Goal: Transaction & Acquisition: Book appointment/travel/reservation

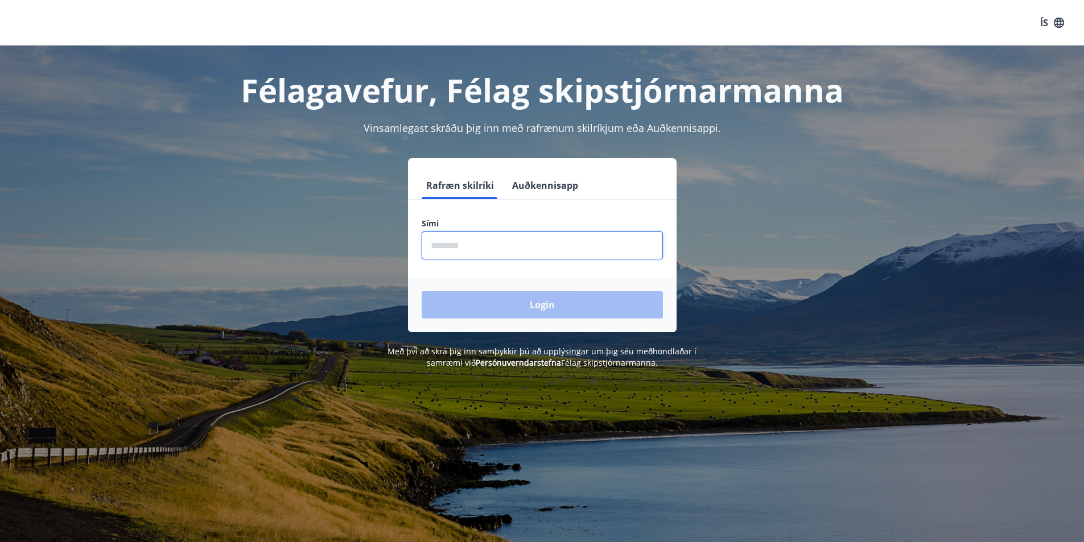
click at [459, 251] on input "phone" at bounding box center [542, 246] width 241 height 28
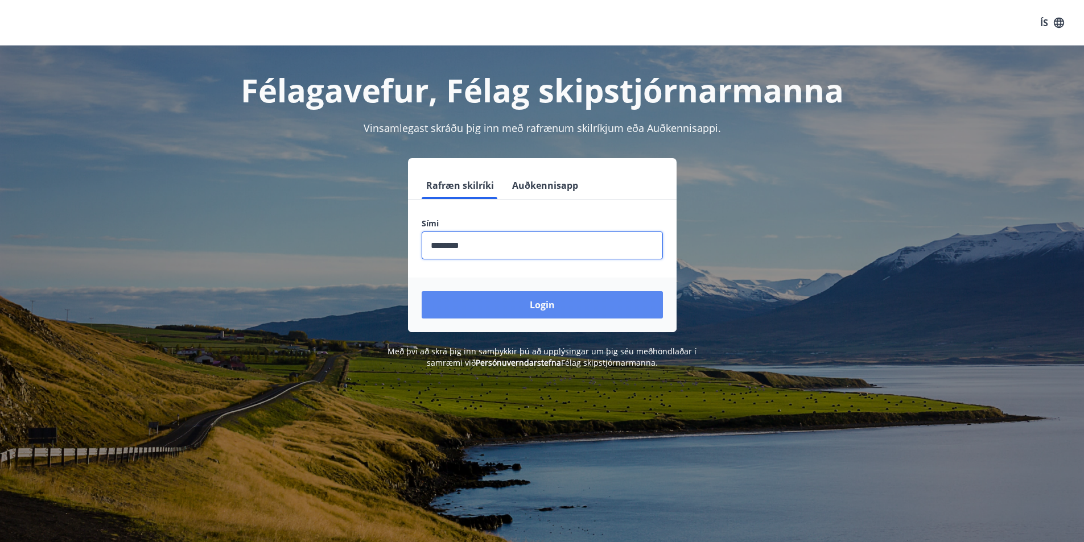
type input "********"
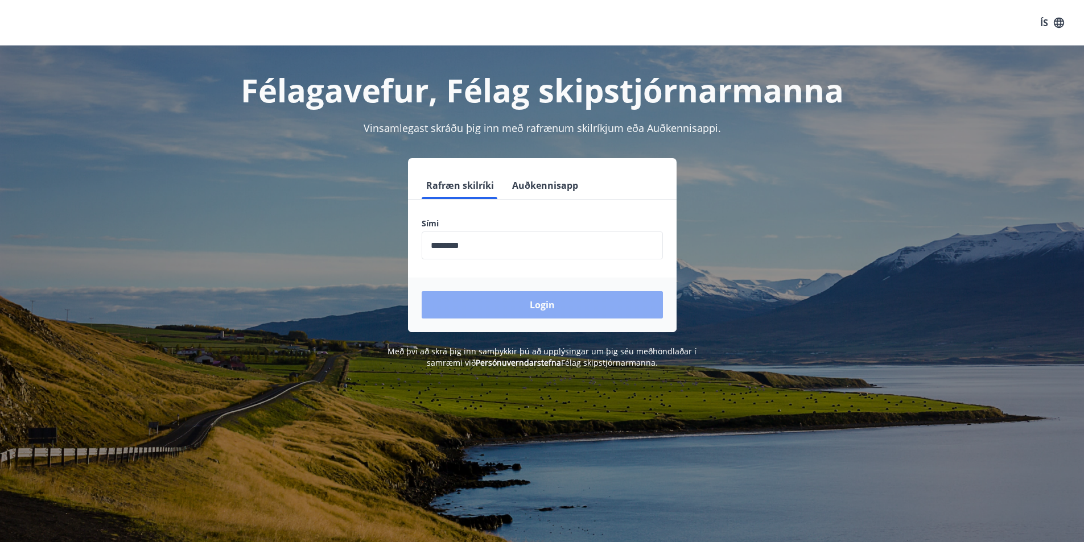
click at [529, 307] on button "Login" at bounding box center [542, 304] width 241 height 27
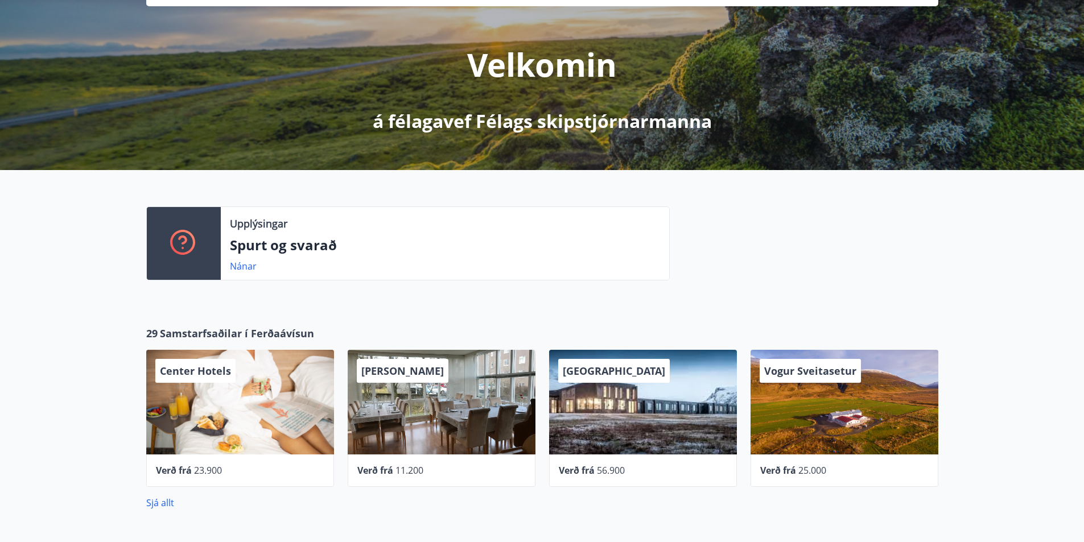
scroll to position [171, 0]
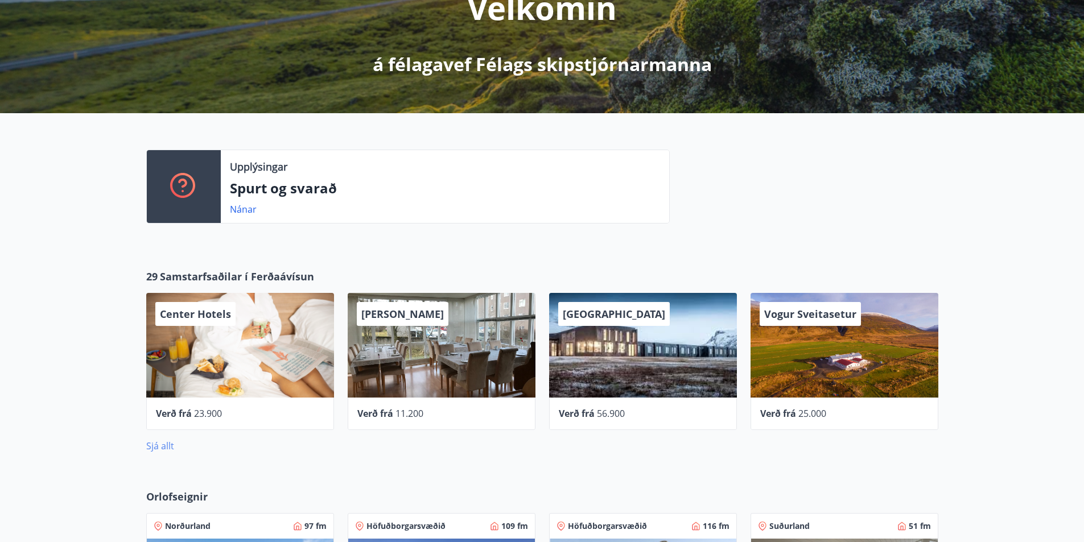
click at [154, 445] on link "Sjá allt" at bounding box center [160, 446] width 28 height 13
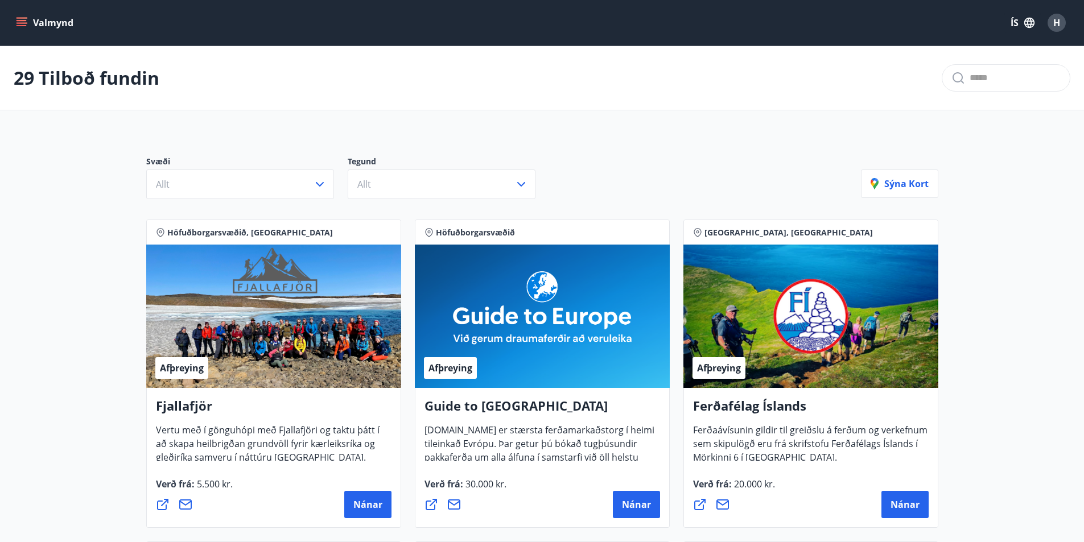
click at [24, 20] on icon "menu" at bounding box center [22, 20] width 10 height 1
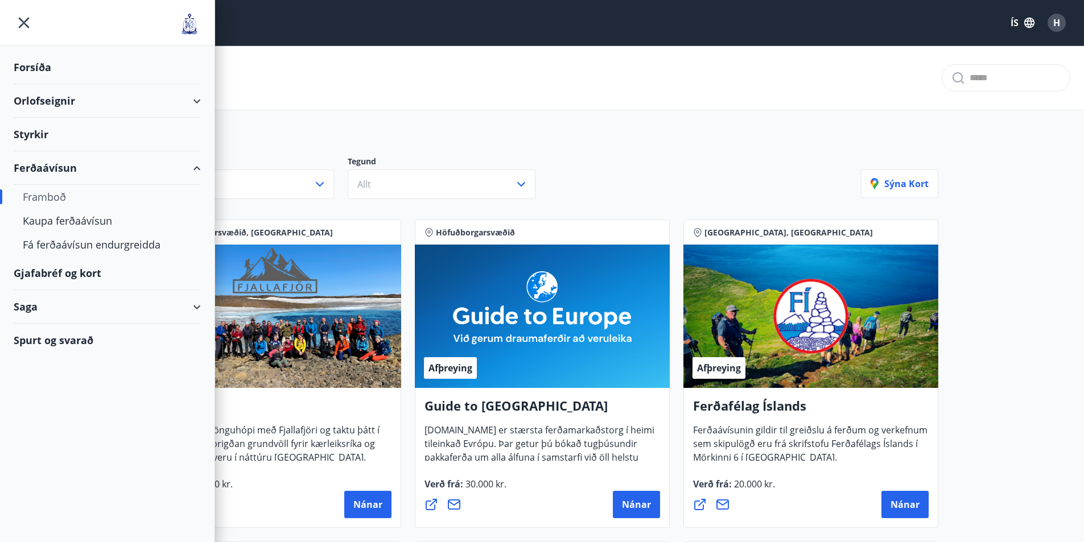
click at [47, 99] on div "Orlofseignir" at bounding box center [107, 101] width 187 height 34
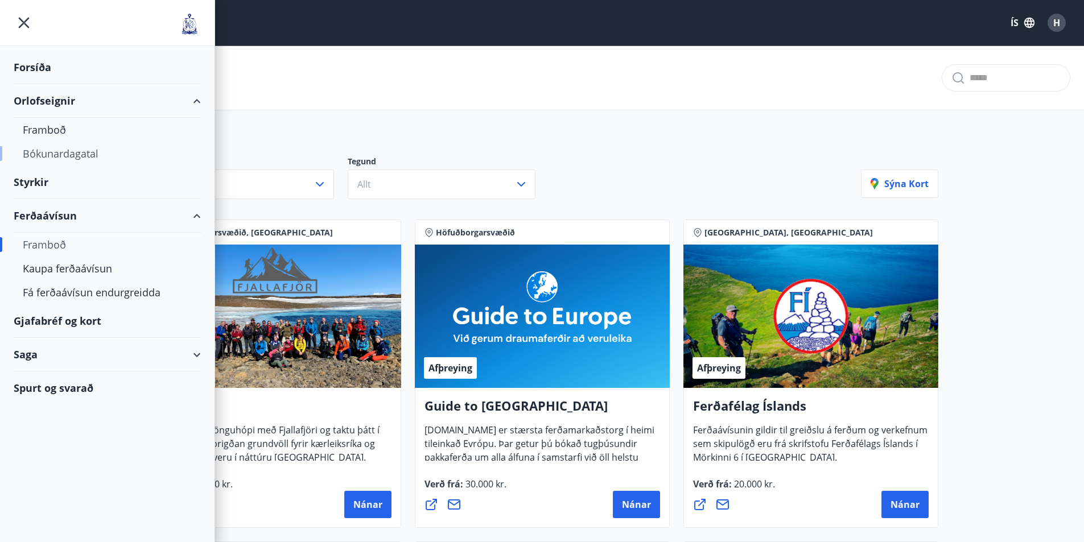
click at [40, 152] on div "Bókunardagatal" at bounding box center [107, 154] width 169 height 24
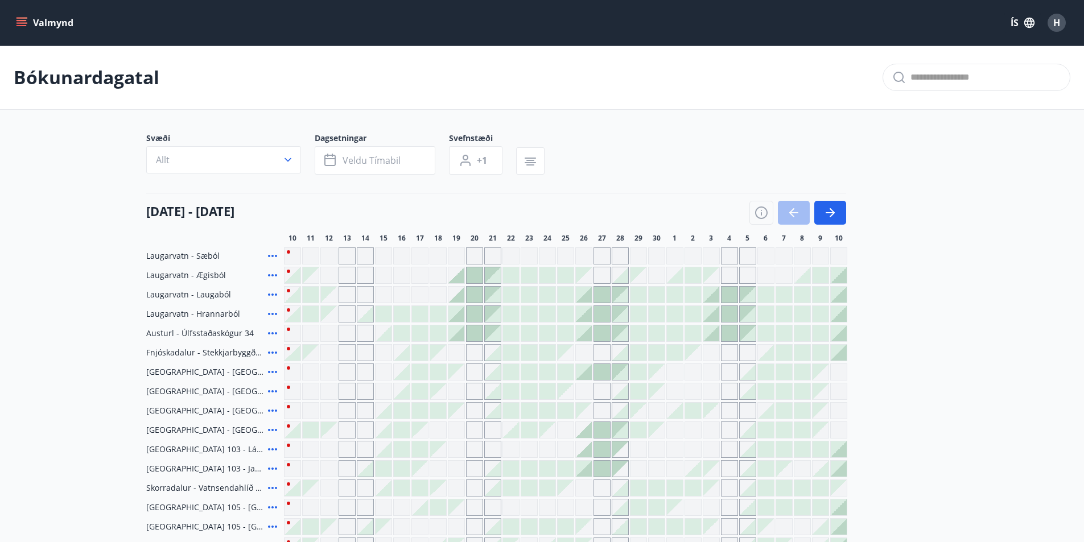
click at [619, 330] on div at bounding box center [621, 334] width 16 height 16
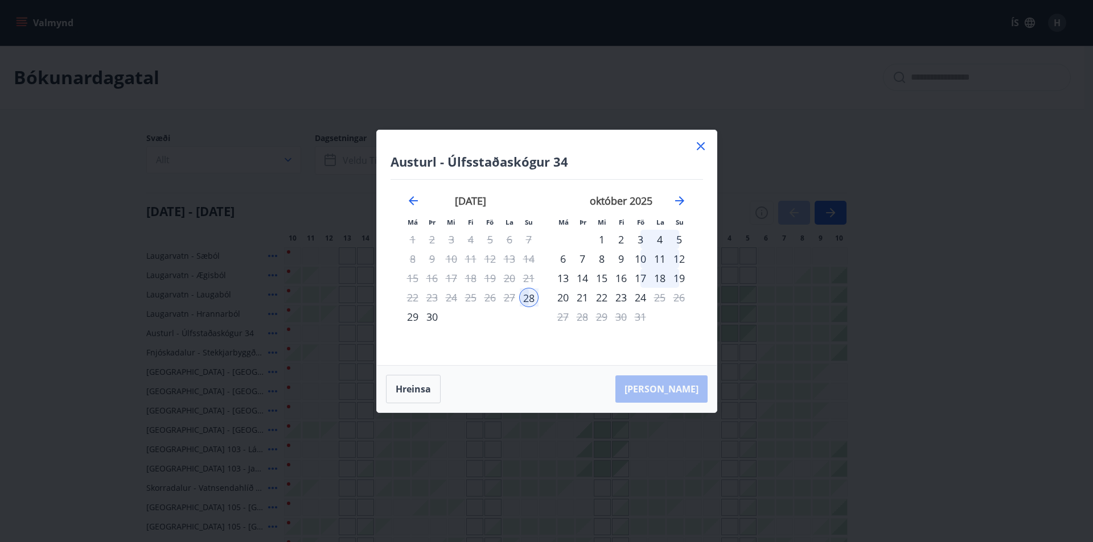
click at [579, 317] on div "28" at bounding box center [582, 316] width 19 height 19
click at [581, 317] on div "28" at bounding box center [582, 316] width 19 height 19
click at [698, 146] on icon at bounding box center [701, 146] width 14 height 14
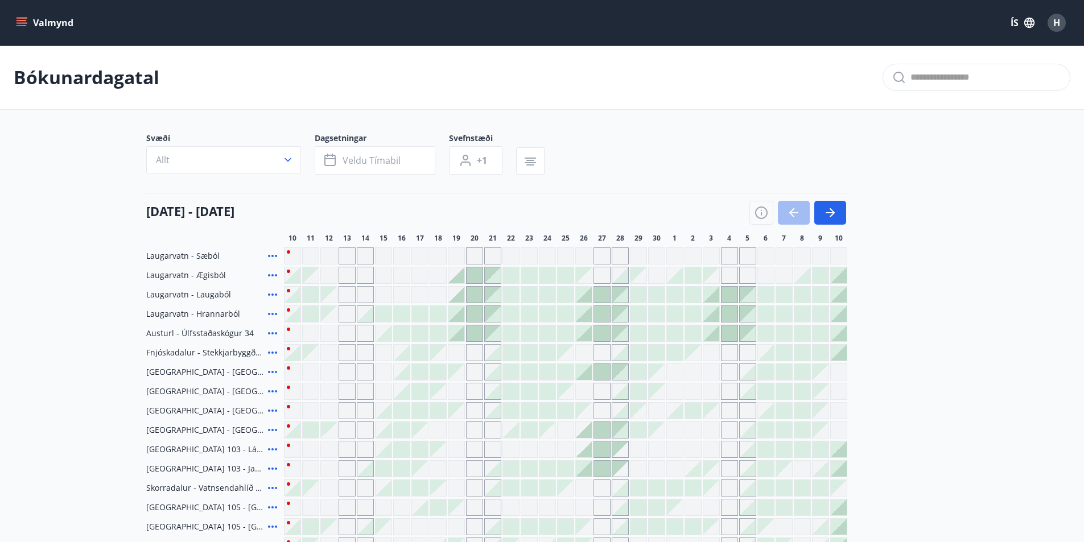
click at [418, 389] on div at bounding box center [420, 392] width 16 height 16
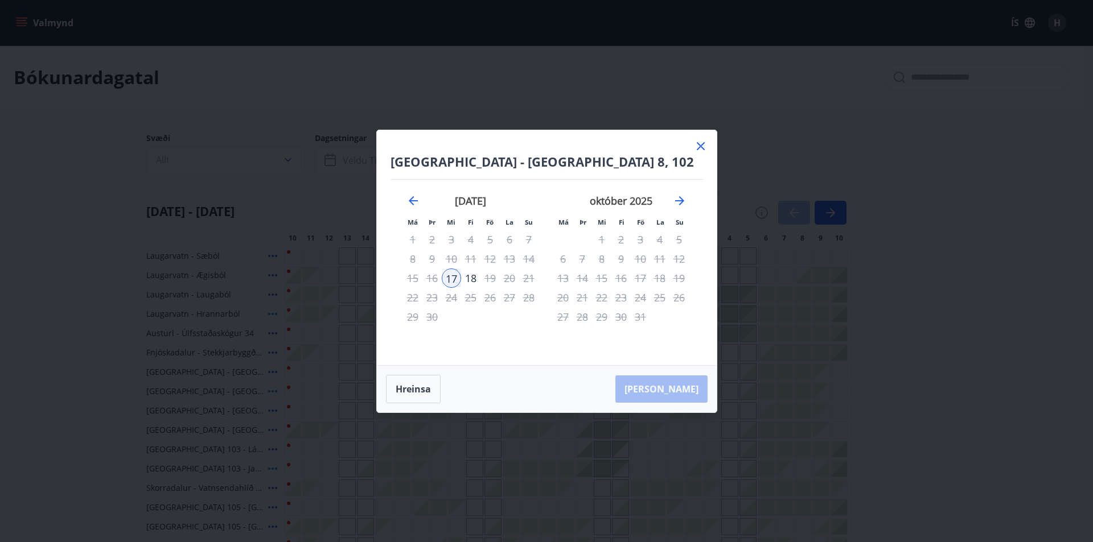
click at [702, 144] on icon at bounding box center [701, 146] width 8 height 8
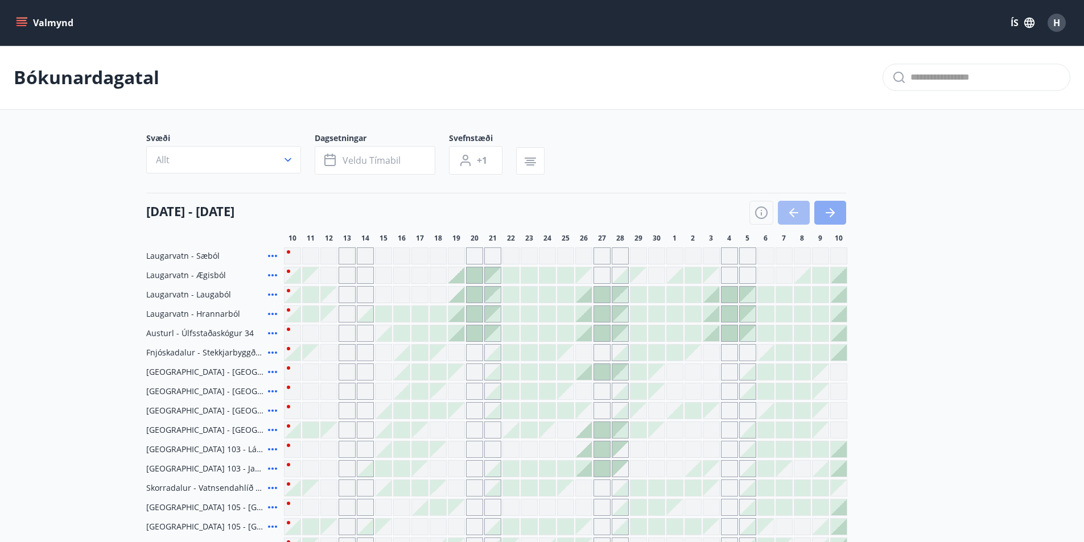
click at [828, 206] on icon "button" at bounding box center [831, 213] width 14 height 14
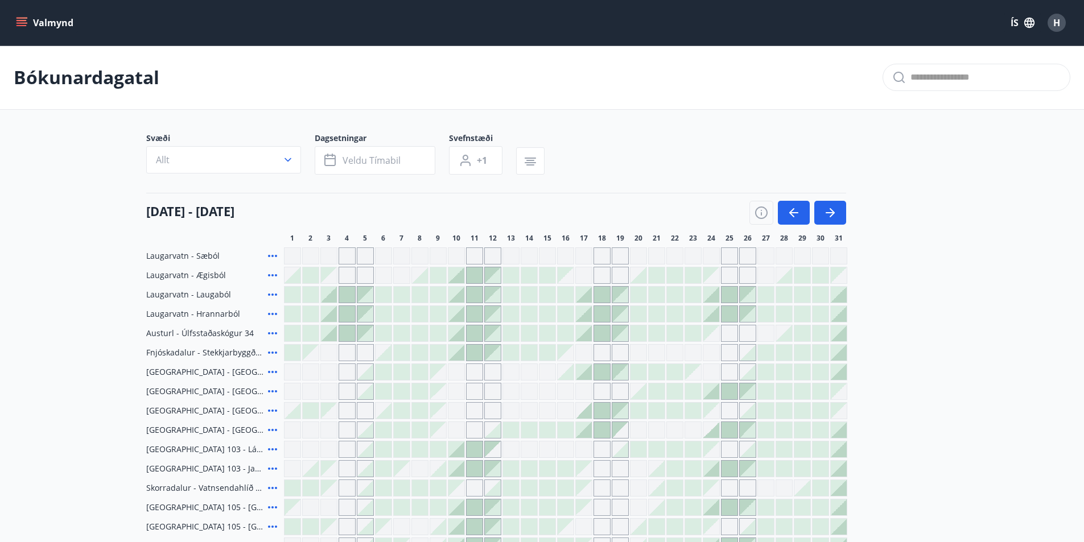
click at [783, 314] on div at bounding box center [784, 314] width 16 height 16
click at [783, 312] on div at bounding box center [784, 314] width 16 height 16
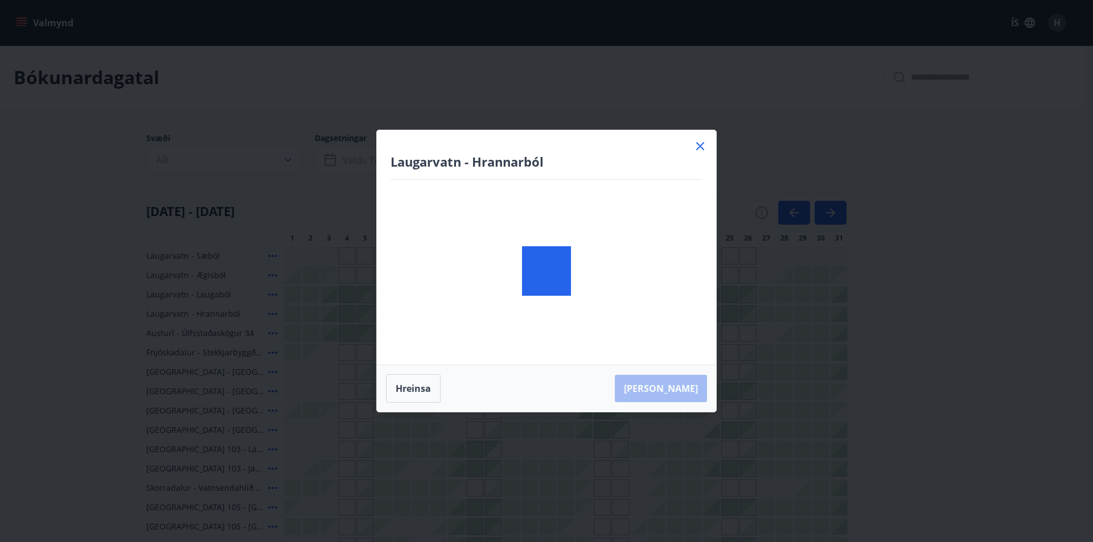
click at [786, 332] on body "Valmynd ÍS H Bókunardagatal Svæði Allt Dagsetningar Veldu tímabil Svefnstæði +1…" at bounding box center [546, 366] width 1093 height 733
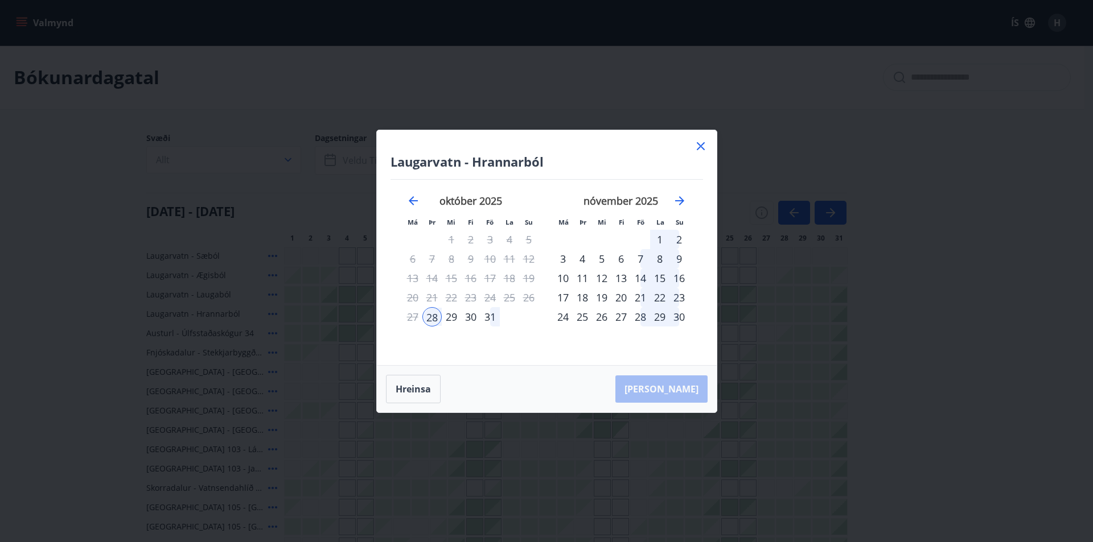
click at [702, 145] on icon at bounding box center [701, 146] width 8 height 8
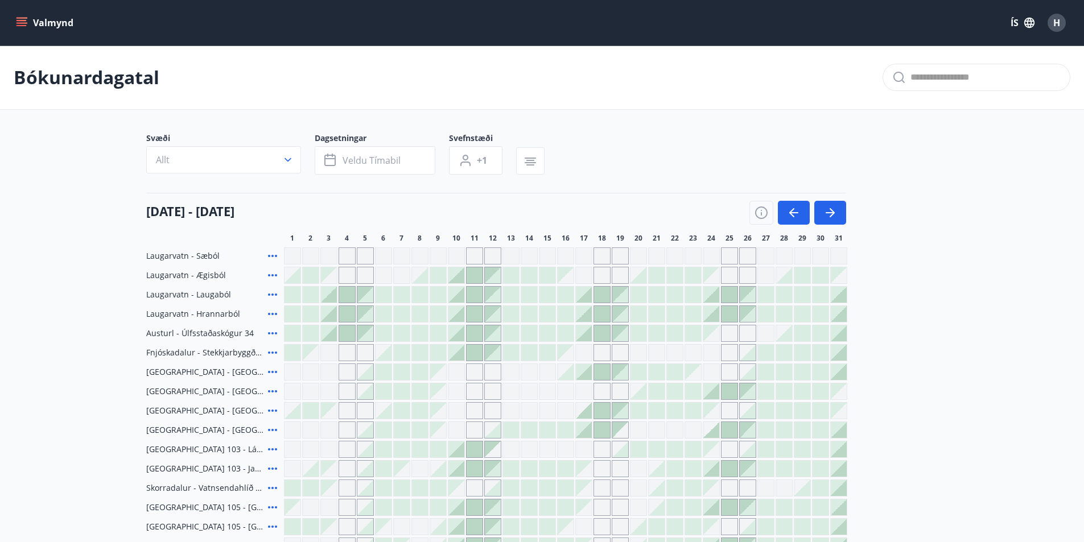
click at [783, 330] on div at bounding box center [784, 334] width 16 height 16
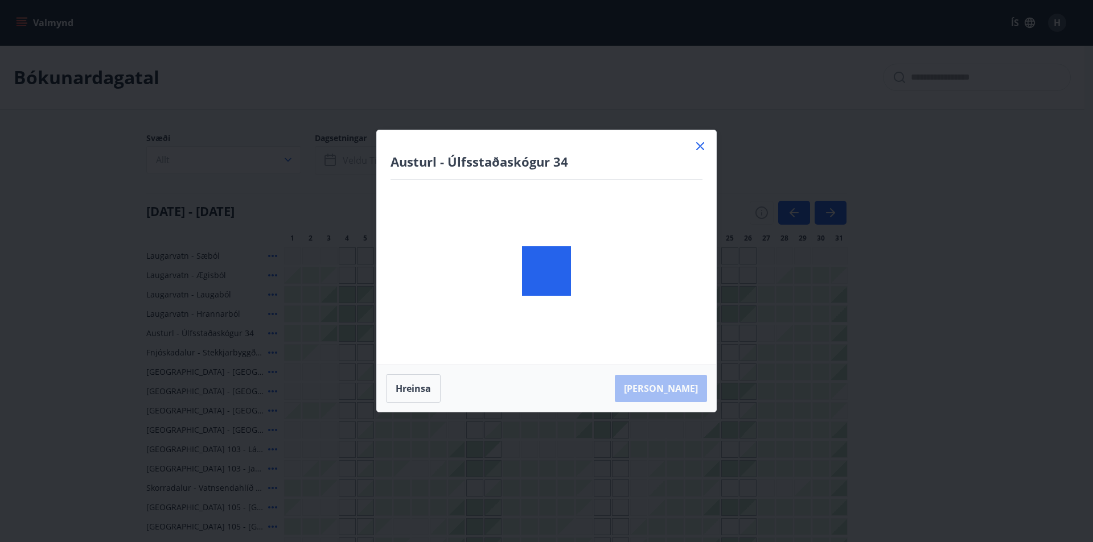
click at [337, 158] on div "Austurl - Úlfsstaðaskógur 34 Hreinsa Taka Frá" at bounding box center [546, 271] width 1093 height 542
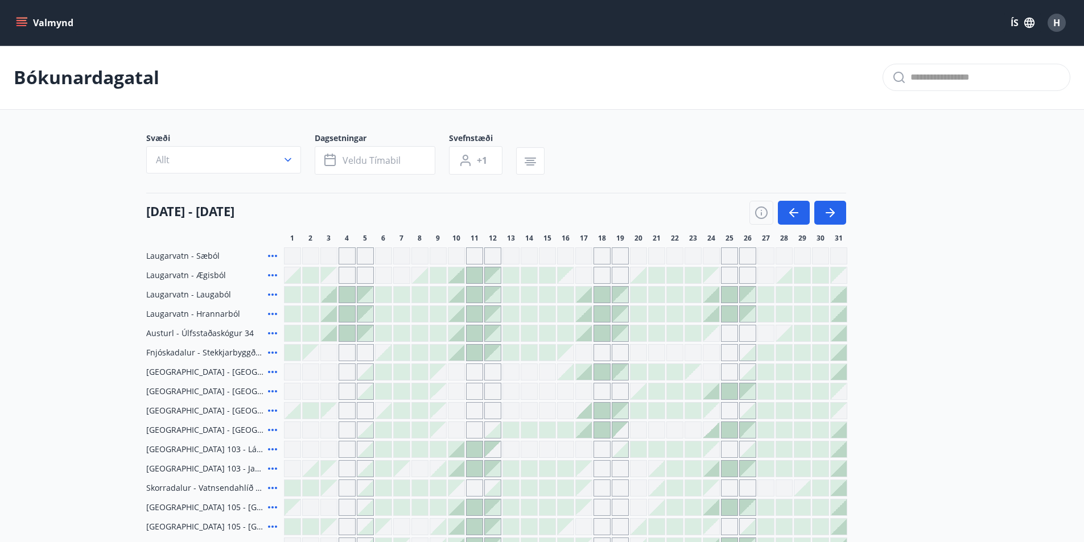
click at [783, 331] on div at bounding box center [784, 334] width 16 height 16
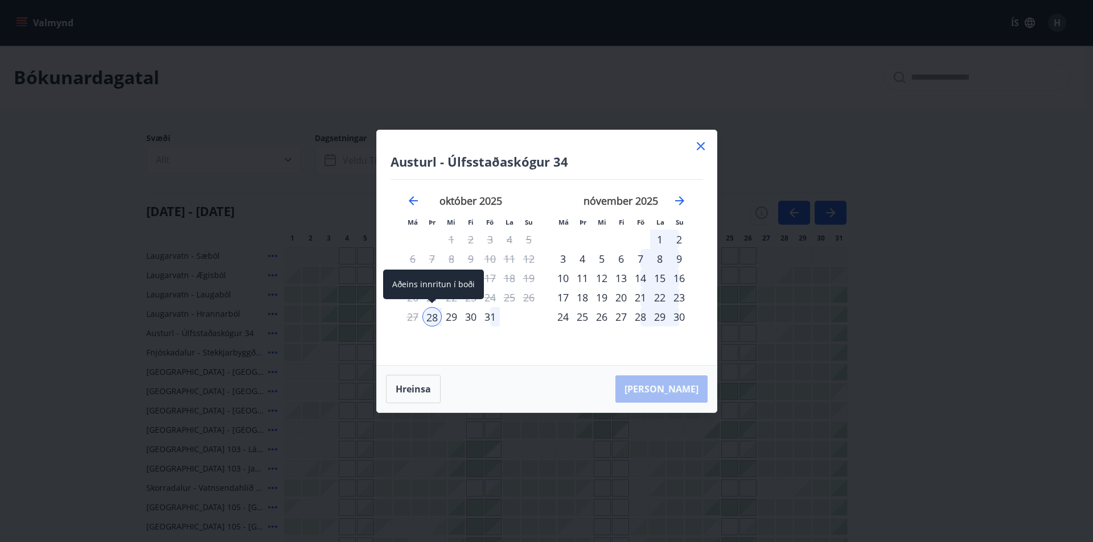
click at [429, 315] on div "28" at bounding box center [431, 316] width 19 height 19
click at [701, 145] on icon at bounding box center [701, 146] width 14 height 14
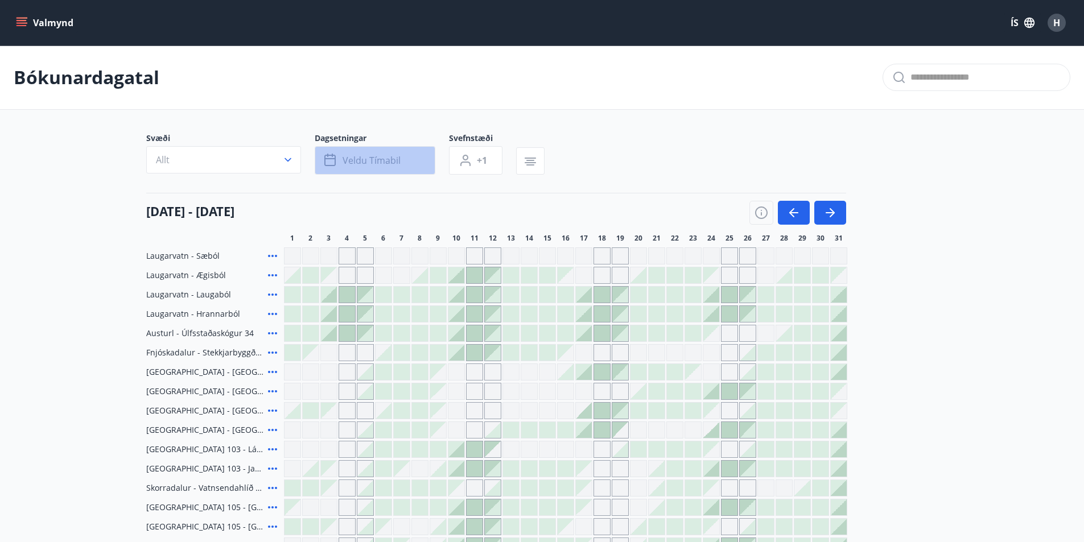
click at [330, 159] on icon "button" at bounding box center [329, 158] width 11 height 1
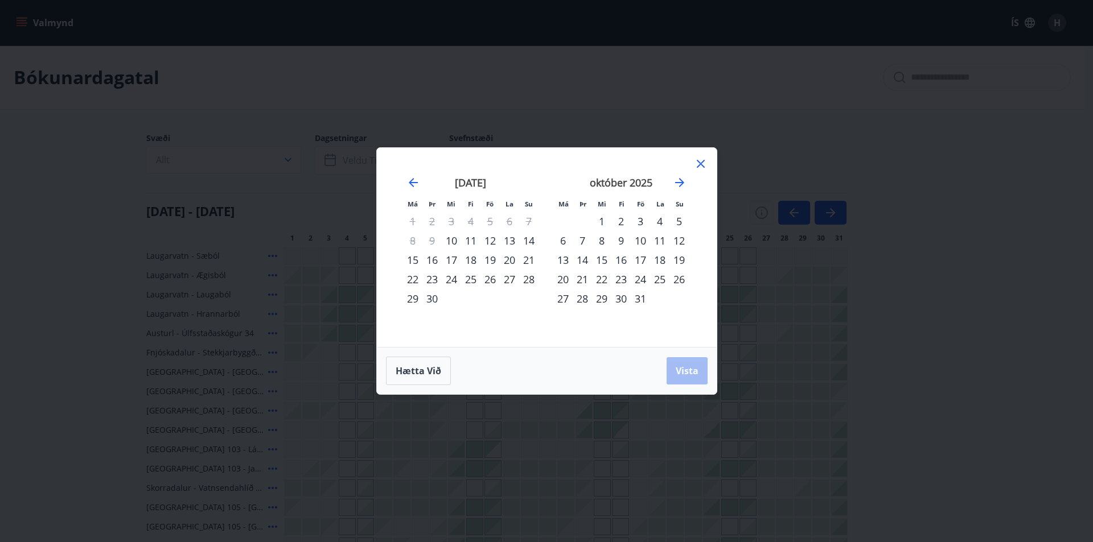
click at [700, 161] on icon at bounding box center [701, 164] width 14 height 14
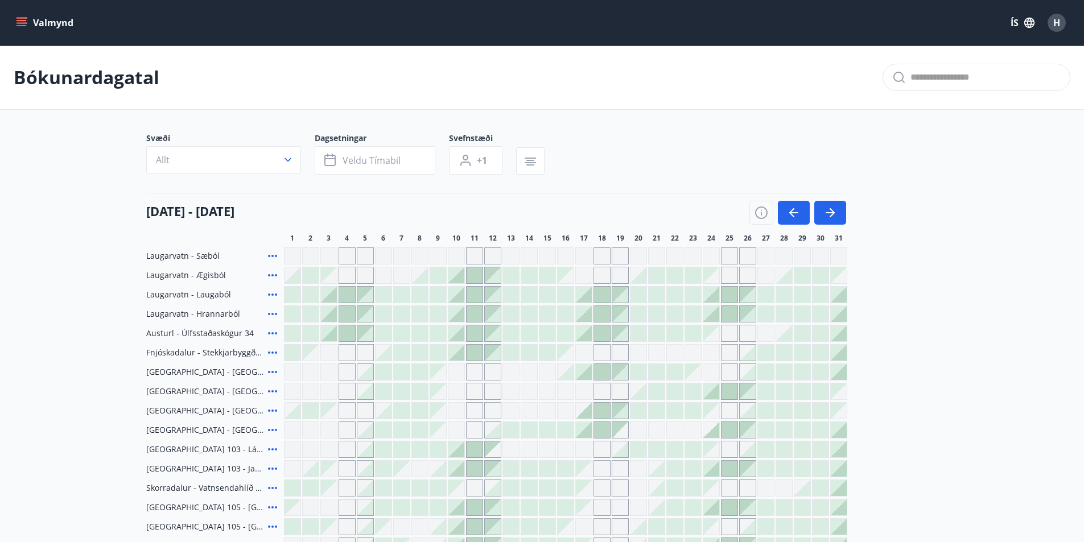
click at [783, 329] on div at bounding box center [784, 334] width 16 height 16
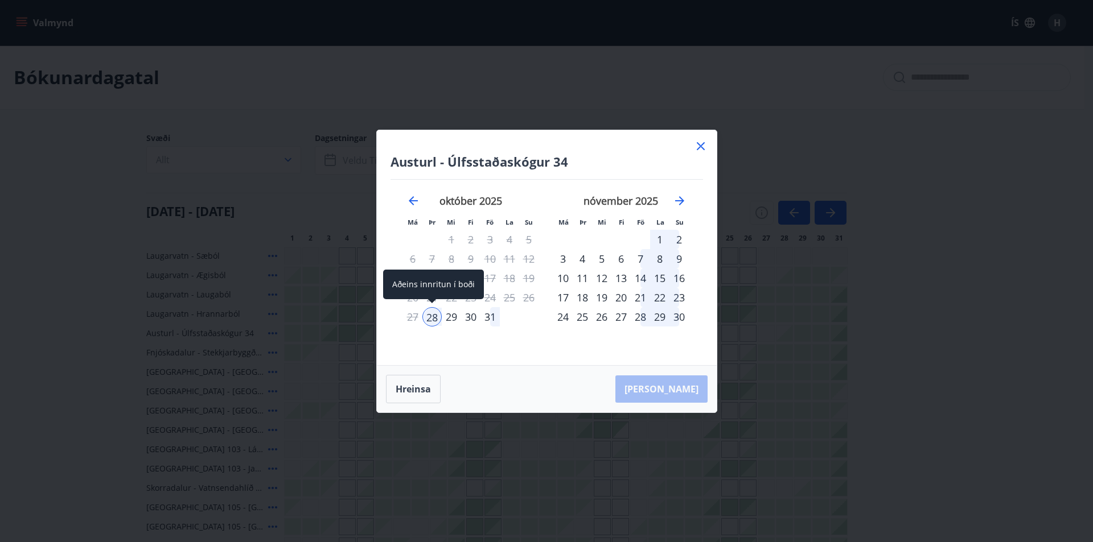
click at [434, 314] on div "28" at bounding box center [431, 316] width 19 height 19
click at [564, 258] on div "3" at bounding box center [562, 258] width 19 height 19
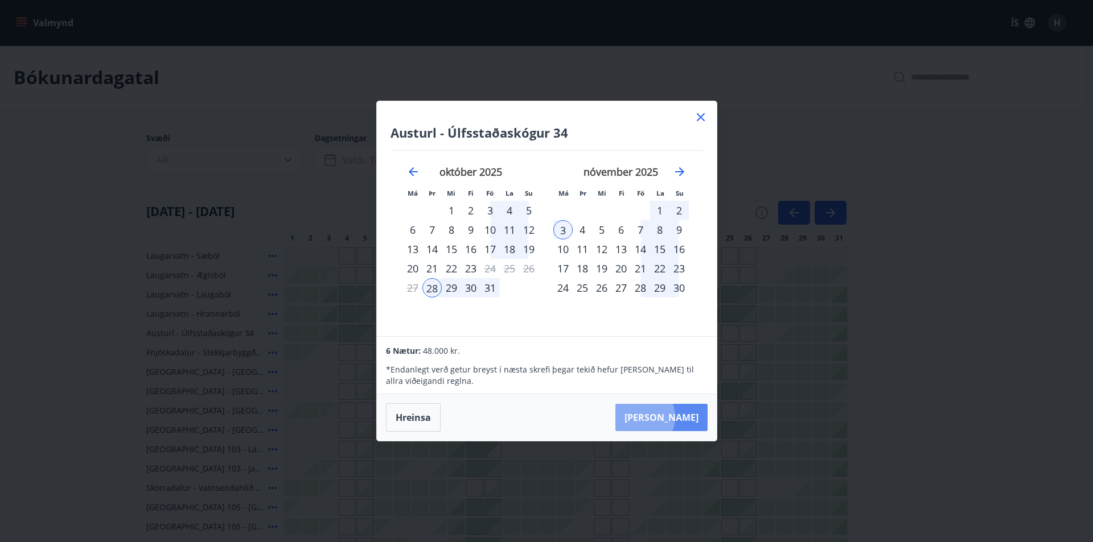
click at [673, 417] on button "Taka Frá" at bounding box center [661, 417] width 92 height 27
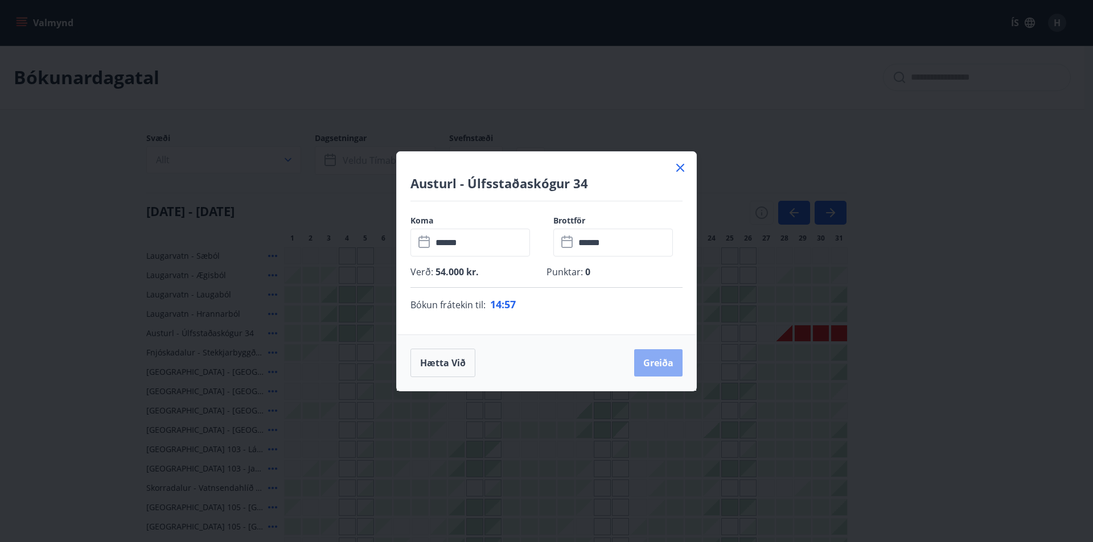
click at [663, 357] on button "Greiða" at bounding box center [658, 363] width 48 height 27
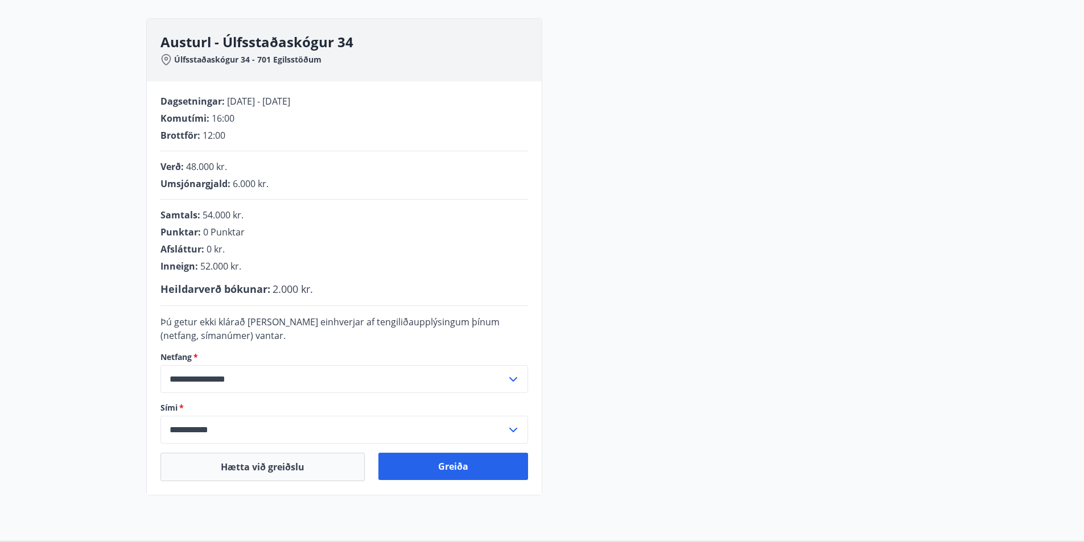
scroll to position [171, 0]
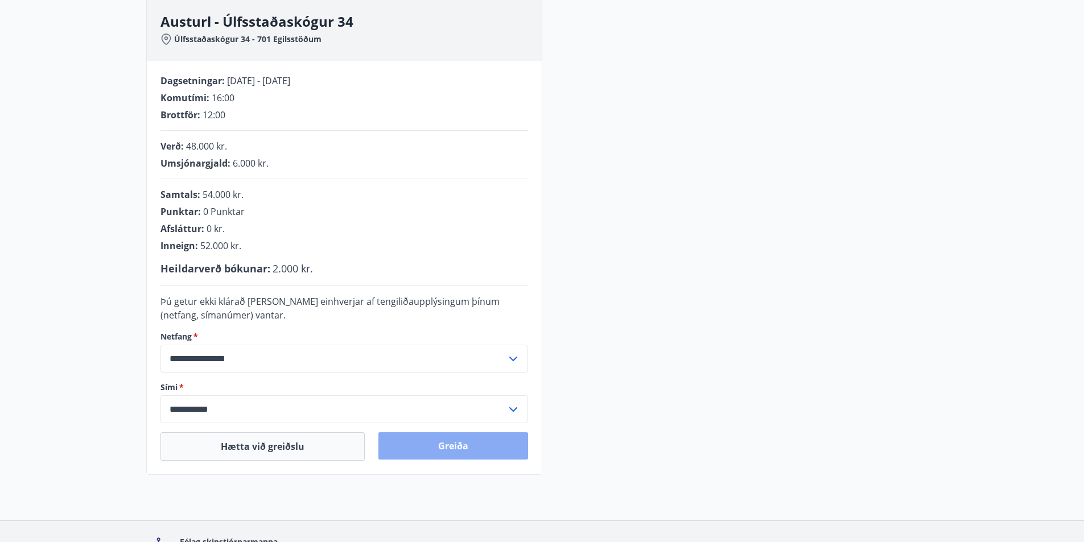
click at [443, 445] on button "Greiða" at bounding box center [454, 446] width 150 height 27
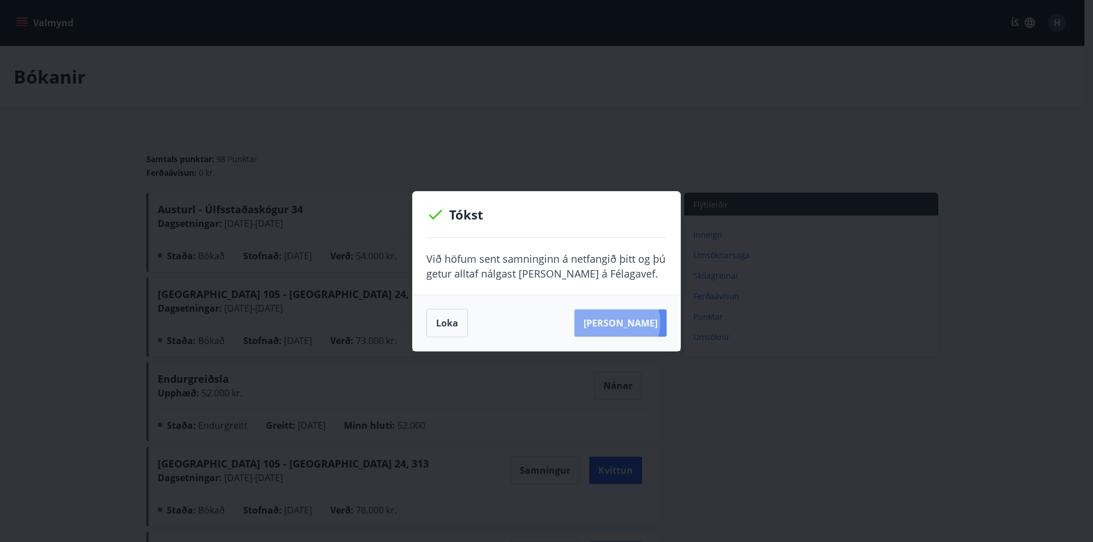
click at [636, 322] on button "Sjá samning" at bounding box center [620, 323] width 92 height 27
click at [450, 322] on button "Loka" at bounding box center [447, 323] width 42 height 28
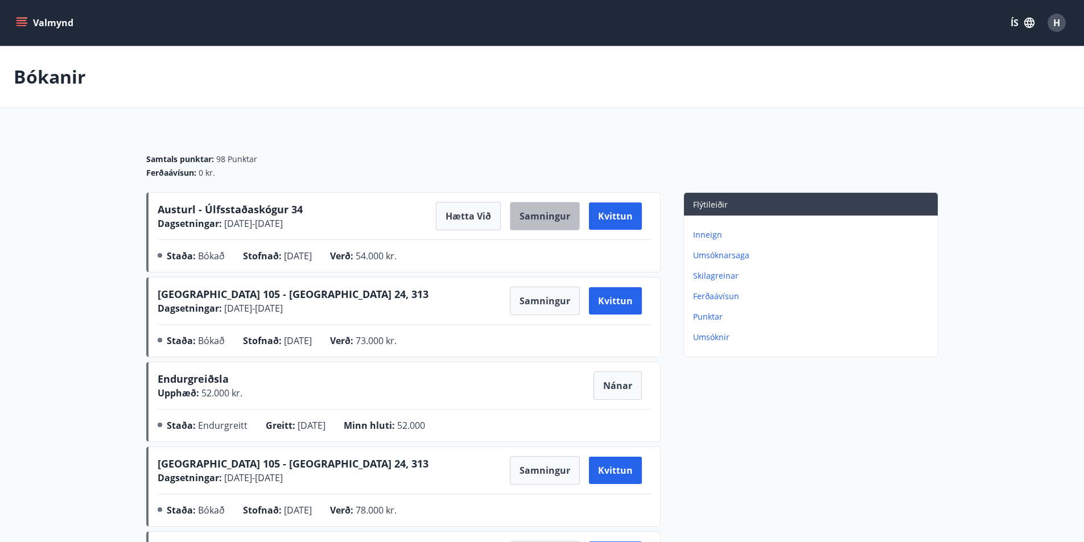
click at [536, 213] on button "Samningur" at bounding box center [545, 216] width 70 height 28
click at [616, 209] on button "Kvittun" at bounding box center [615, 216] width 53 height 27
